Goal: Check status: Check status

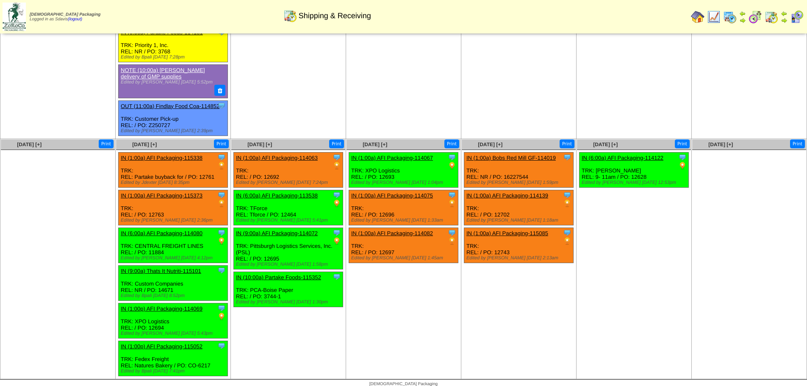
scroll to position [438, 0]
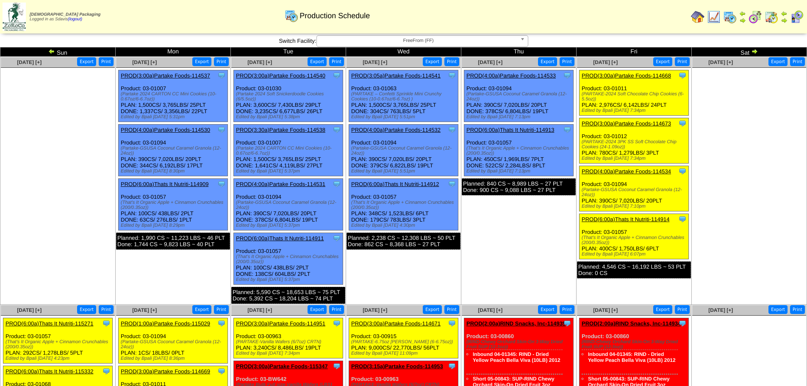
scroll to position [254, 0]
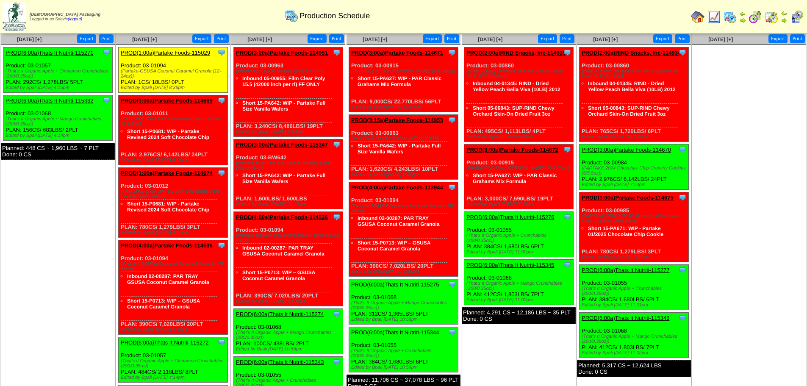
scroll to position [254, 0]
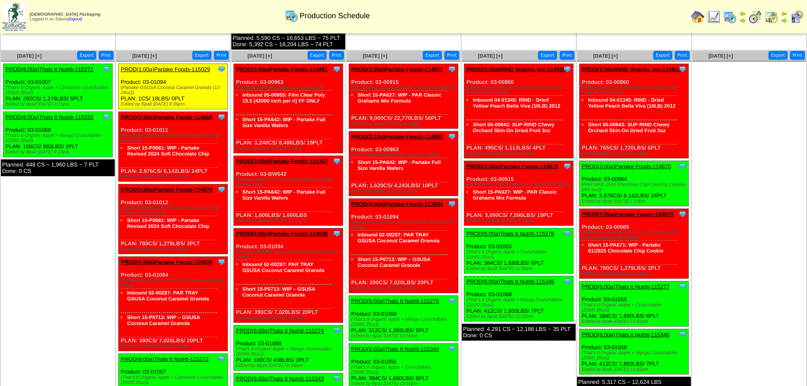
click at [285, 68] on link "PROD(3:00a)Partake Foods-114951" at bounding box center [282, 69] width 92 height 6
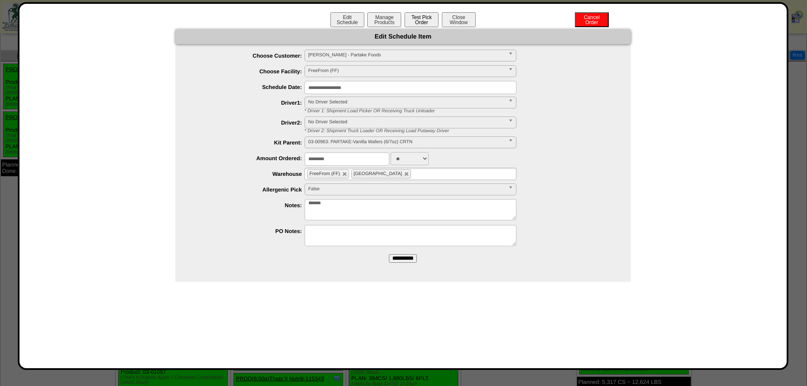
click at [423, 17] on button "Test Pick Order" at bounding box center [421, 19] width 34 height 15
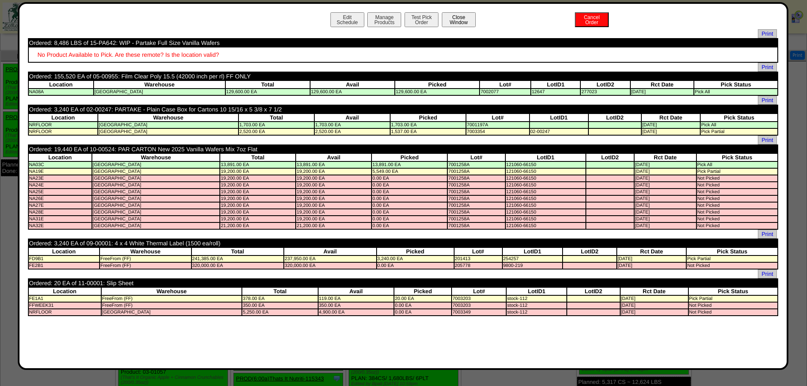
click at [465, 20] on button "Close Window" at bounding box center [459, 19] width 34 height 15
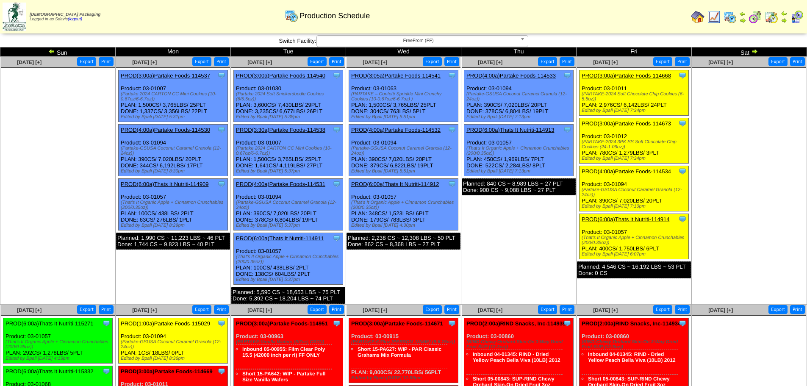
click at [753, 51] on img at bounding box center [754, 51] width 7 height 7
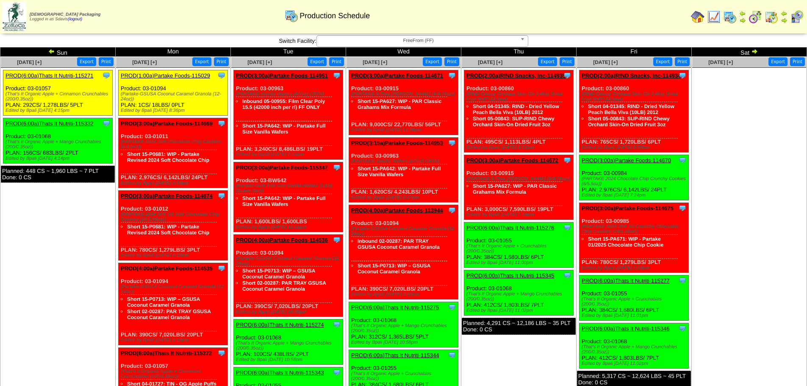
click at [307, 169] on link "PROD(3:00a)Partake Foods-115347" at bounding box center [282, 167] width 92 height 6
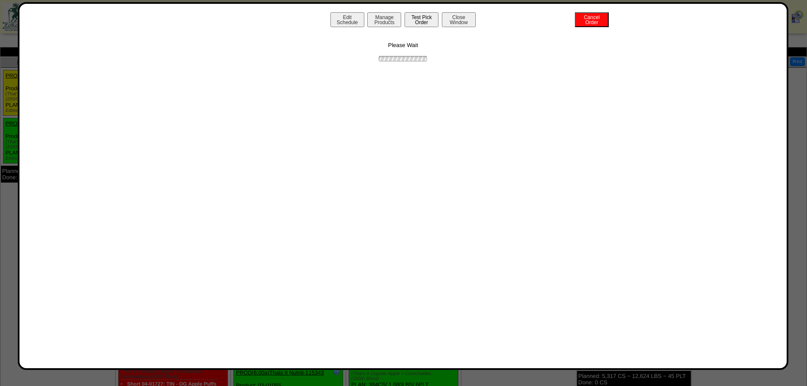
click at [415, 19] on button "Test Pick Order" at bounding box center [421, 19] width 34 height 15
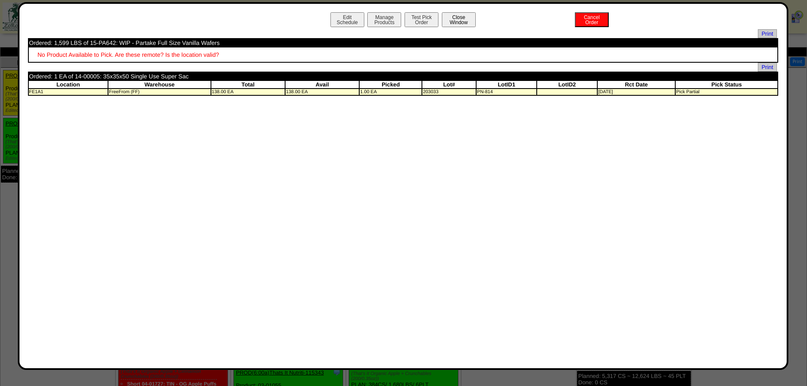
click at [462, 18] on button "Close Window" at bounding box center [459, 19] width 34 height 15
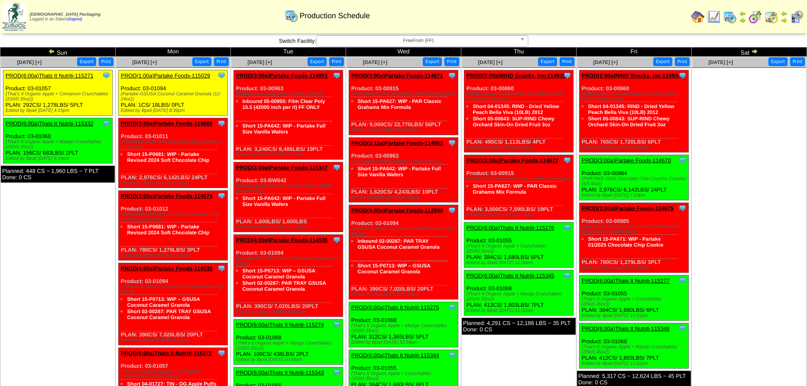
click at [299, 75] on link "PROD(3:00a)Partake Foods-114951" at bounding box center [282, 75] width 92 height 6
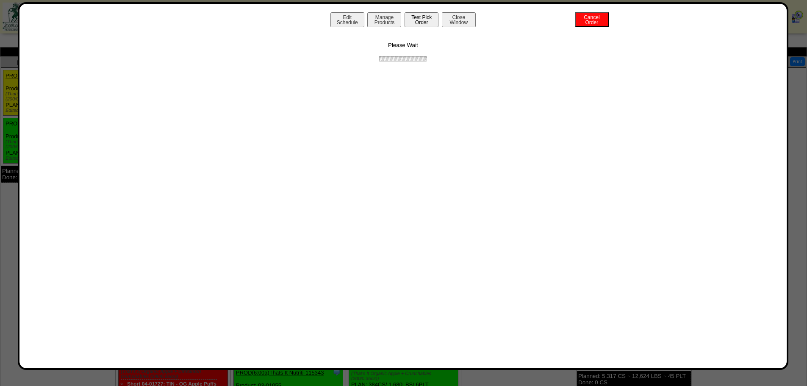
click at [422, 24] on button "Test Pick Order" at bounding box center [421, 19] width 34 height 15
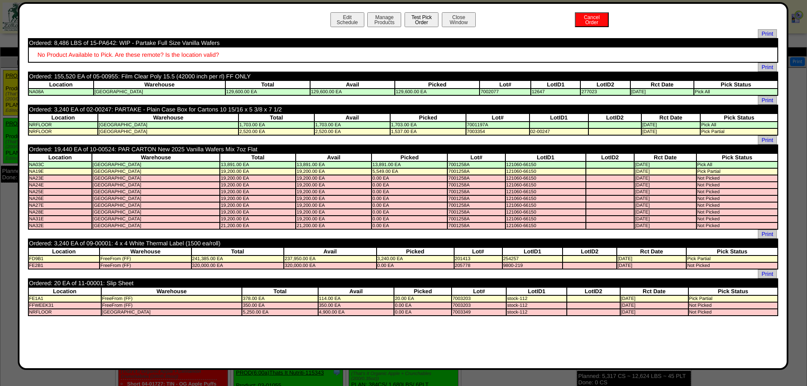
click at [419, 18] on button "Test Pick Order" at bounding box center [421, 19] width 34 height 15
click at [463, 15] on button "Close Window" at bounding box center [459, 19] width 34 height 15
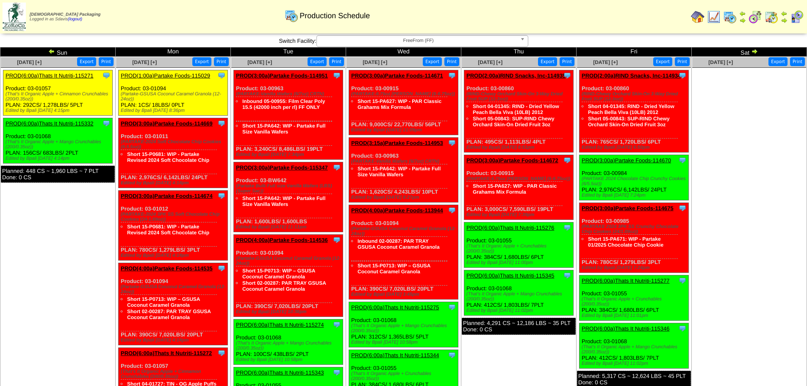
click at [286, 238] on link "PROD(4:00a)Partake Foods-114536" at bounding box center [282, 240] width 92 height 6
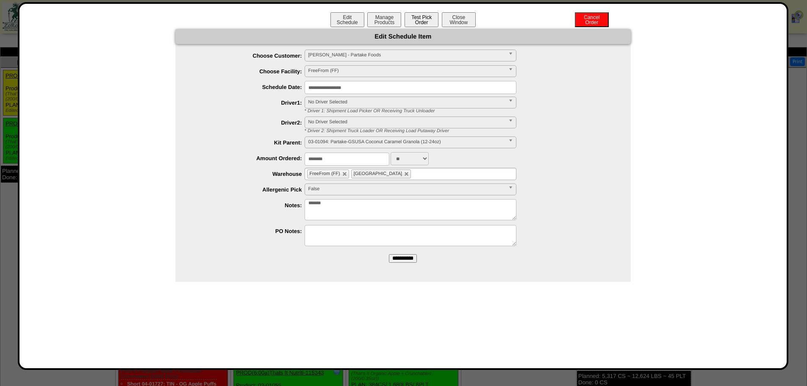
click at [425, 17] on button "Test Pick Order" at bounding box center [421, 19] width 34 height 15
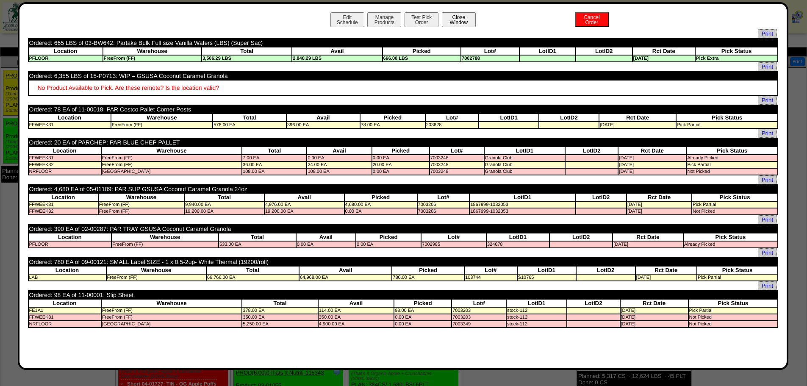
click at [460, 21] on button "Close Window" at bounding box center [459, 19] width 34 height 15
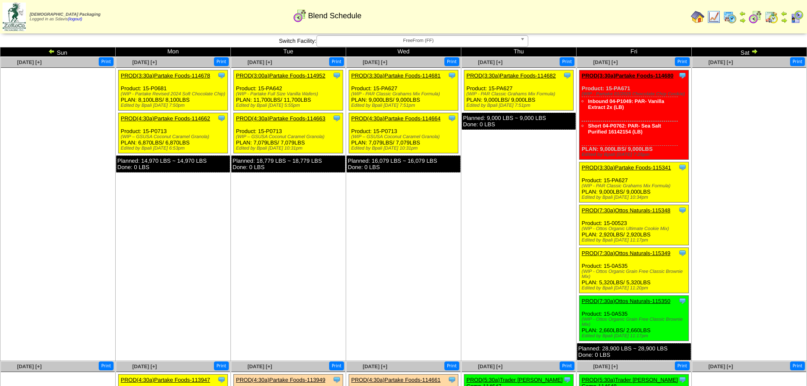
click at [757, 52] on img at bounding box center [754, 51] width 7 height 7
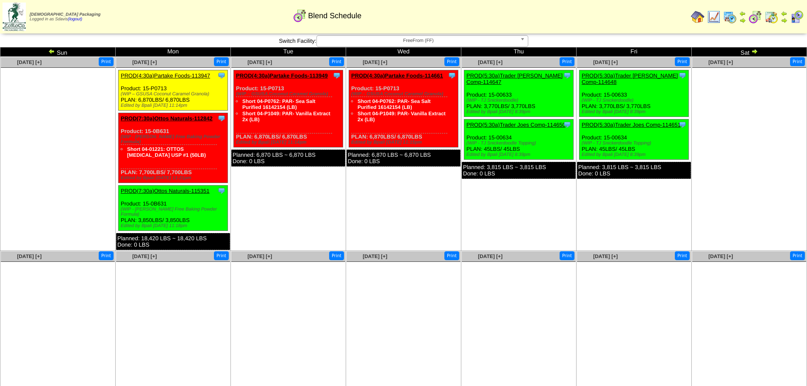
click at [54, 47] on td "Sun" at bounding box center [57, 51] width 115 height 9
click at [49, 50] on img at bounding box center [51, 51] width 7 height 7
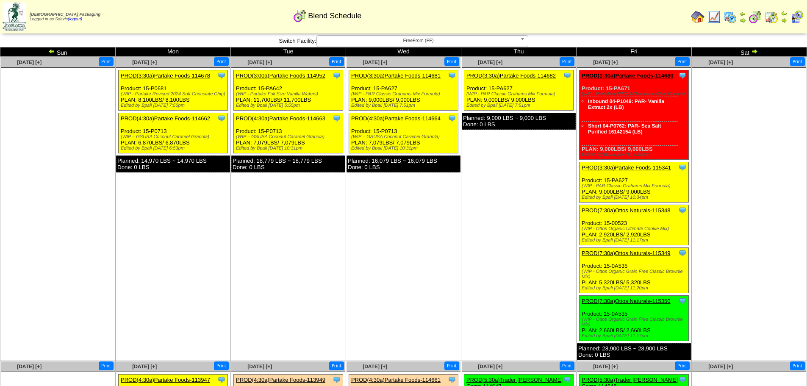
click at [306, 73] on link "PROD(3:00a)Partake Foods-114952" at bounding box center [280, 75] width 89 height 6
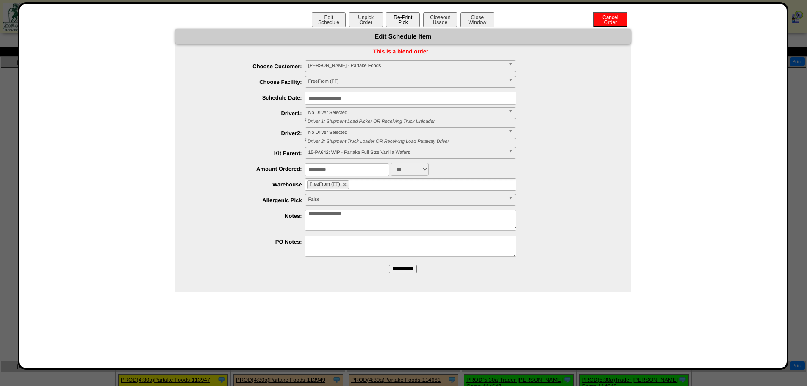
click at [404, 19] on button "Re-Print Pick" at bounding box center [403, 19] width 34 height 15
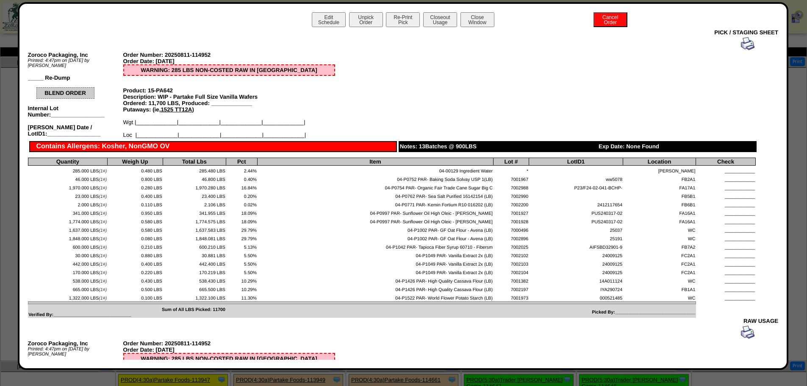
click at [741, 42] on img at bounding box center [748, 44] width 14 height 14
